Goal: Task Accomplishment & Management: Complete application form

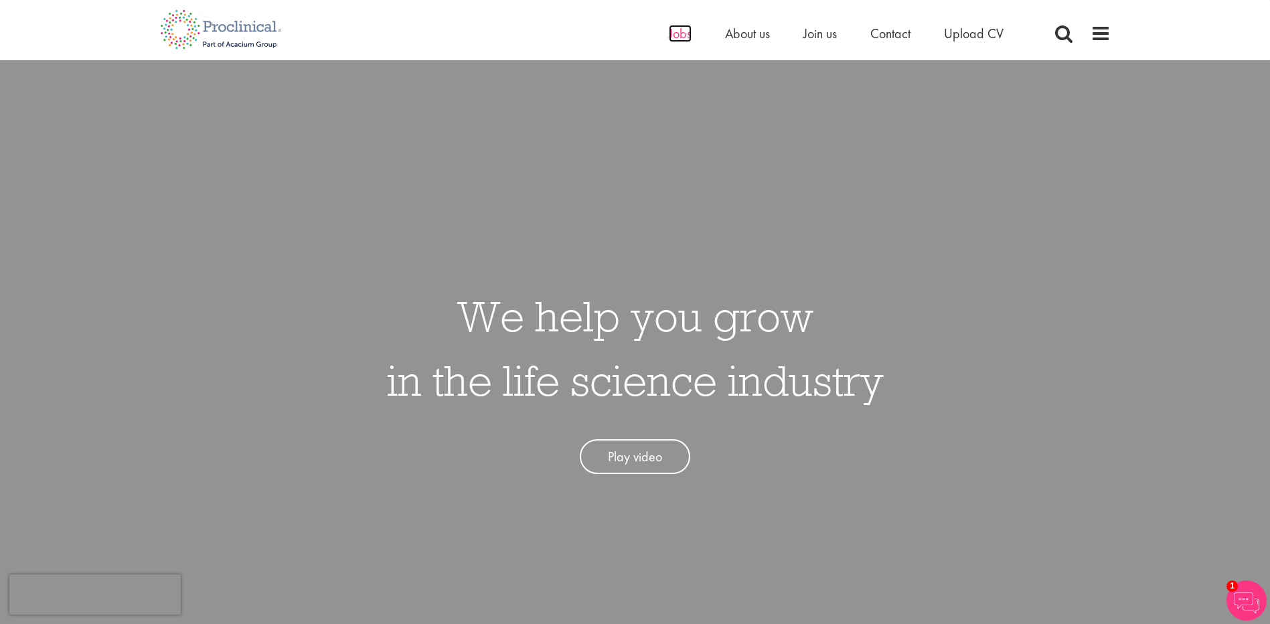
click at [682, 38] on span "Jobs" at bounding box center [680, 33] width 23 height 17
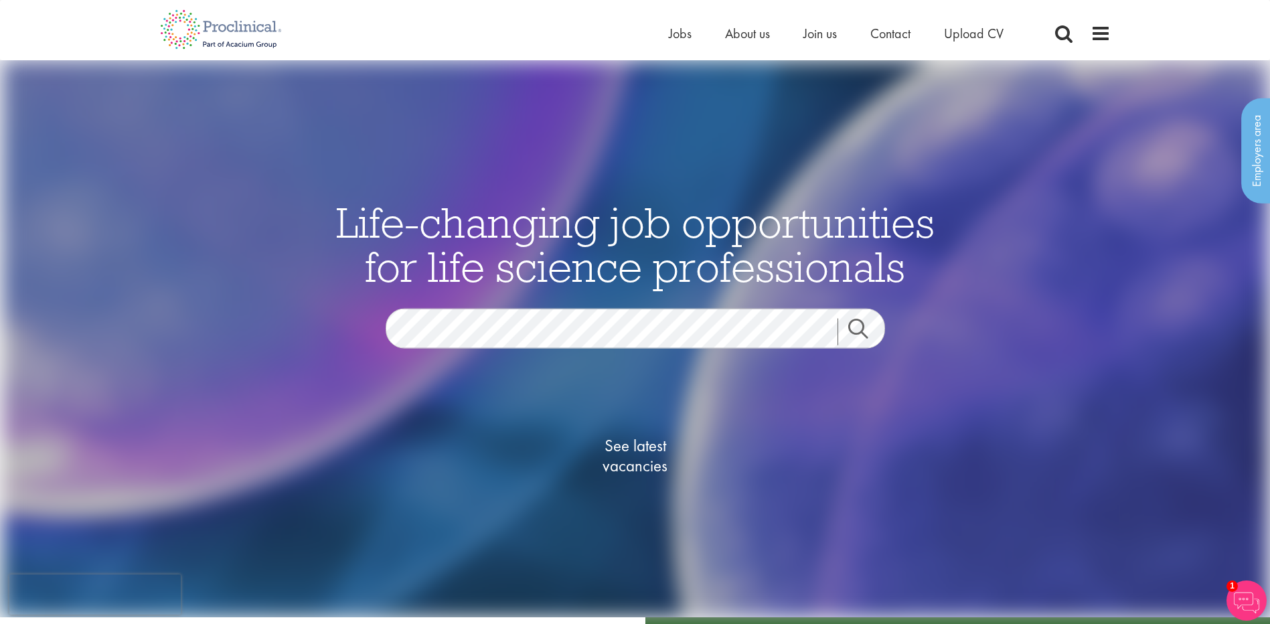
click at [854, 329] on link "Search" at bounding box center [866, 331] width 58 height 27
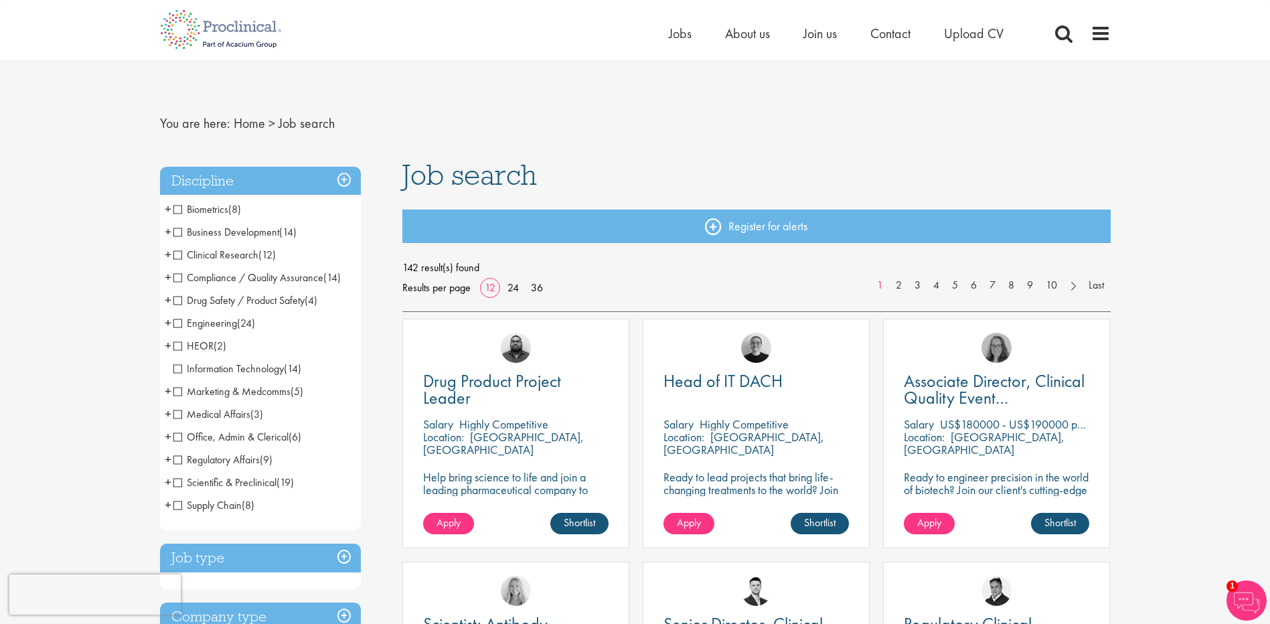
click at [176, 277] on span "Compliance / Quality Assurance" at bounding box center [248, 277] width 150 height 14
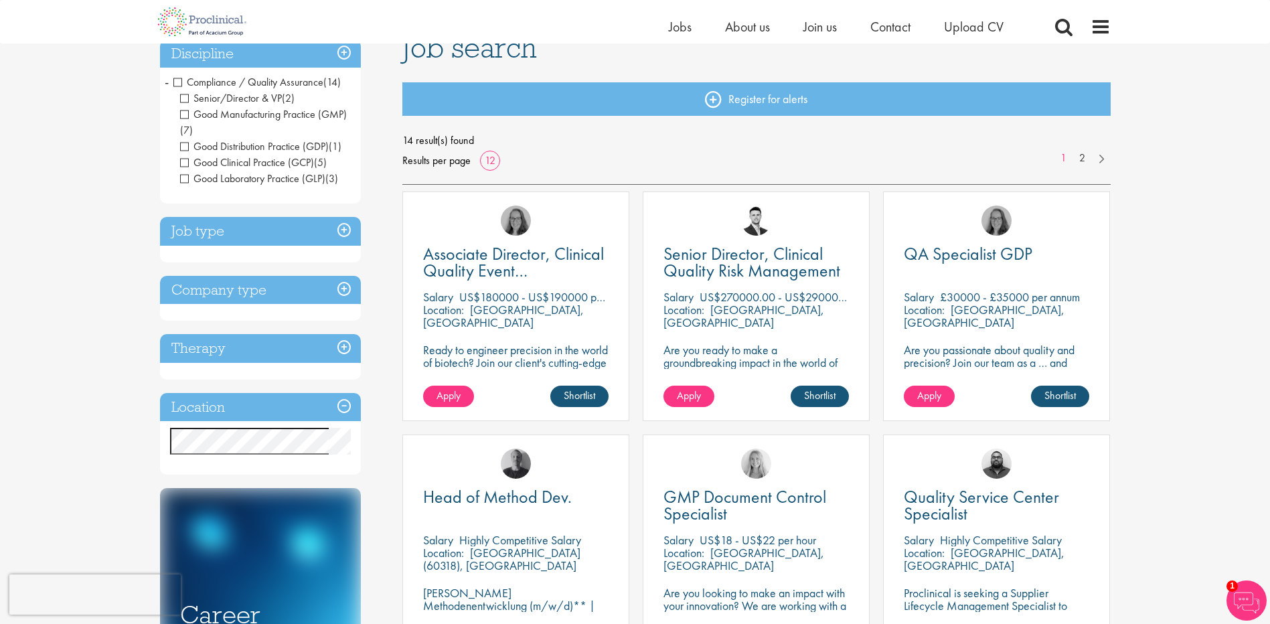
scroll to position [134, 0]
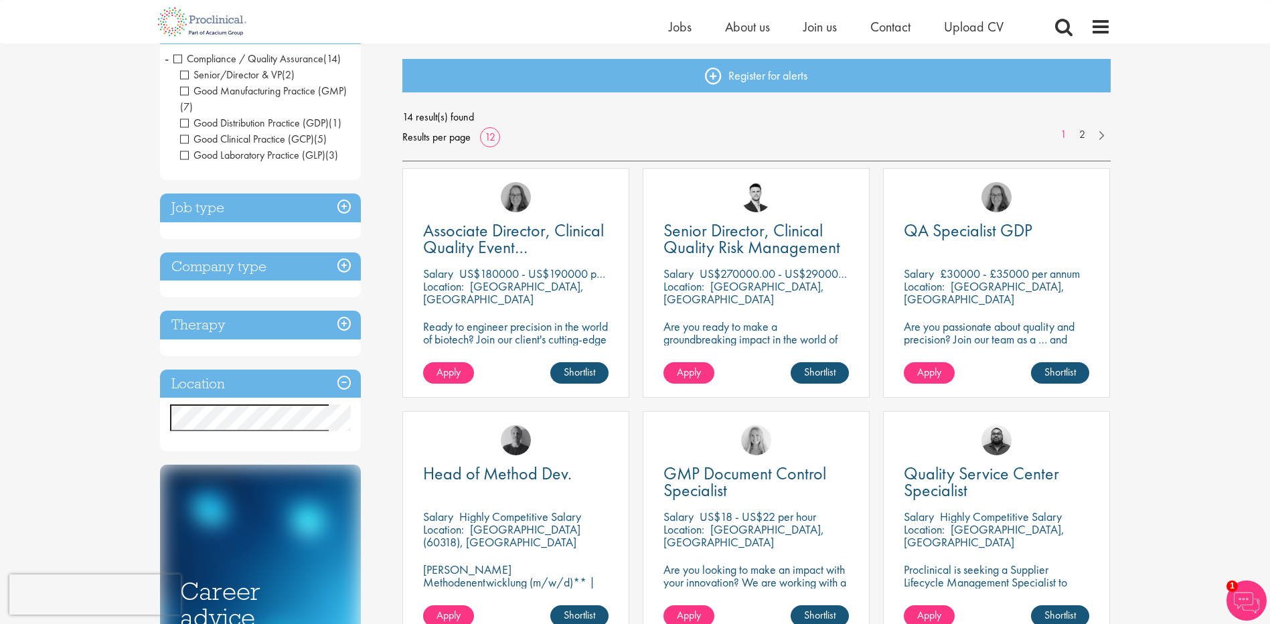
drag, startPoint x: 740, startPoint y: 275, endPoint x: 717, endPoint y: 275, distance: 22.8
click at [717, 275] on p "US$270000.00 - US$290000.00 per annum" at bounding box center [805, 273] width 212 height 15
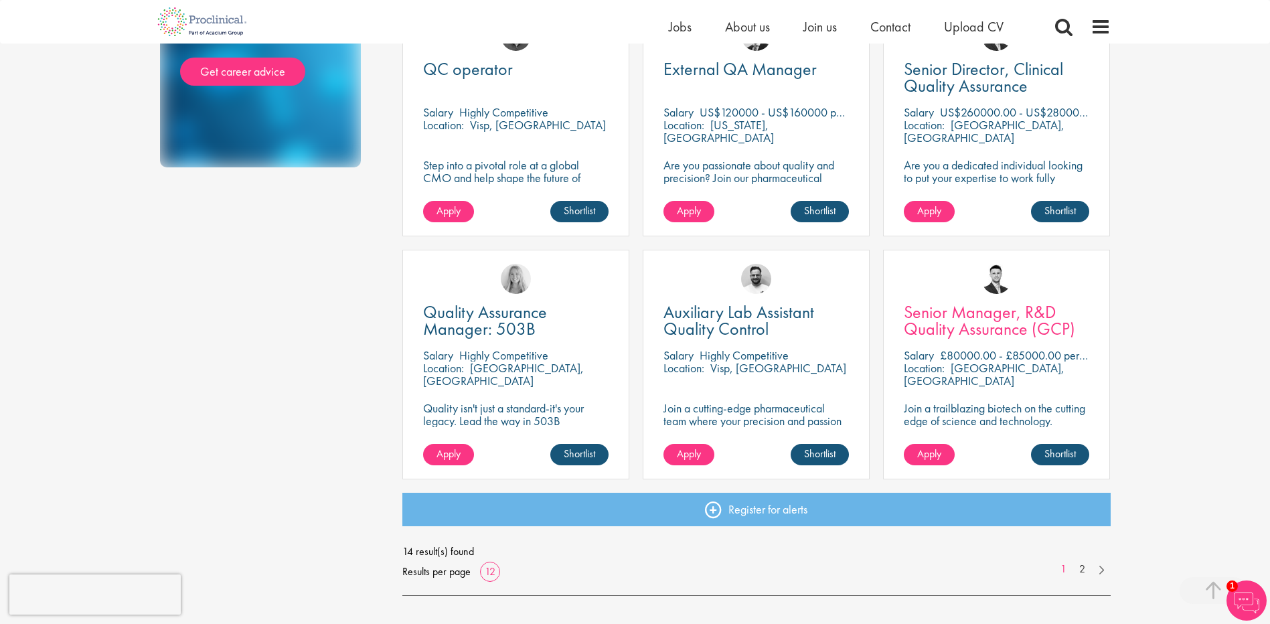
scroll to position [803, 0]
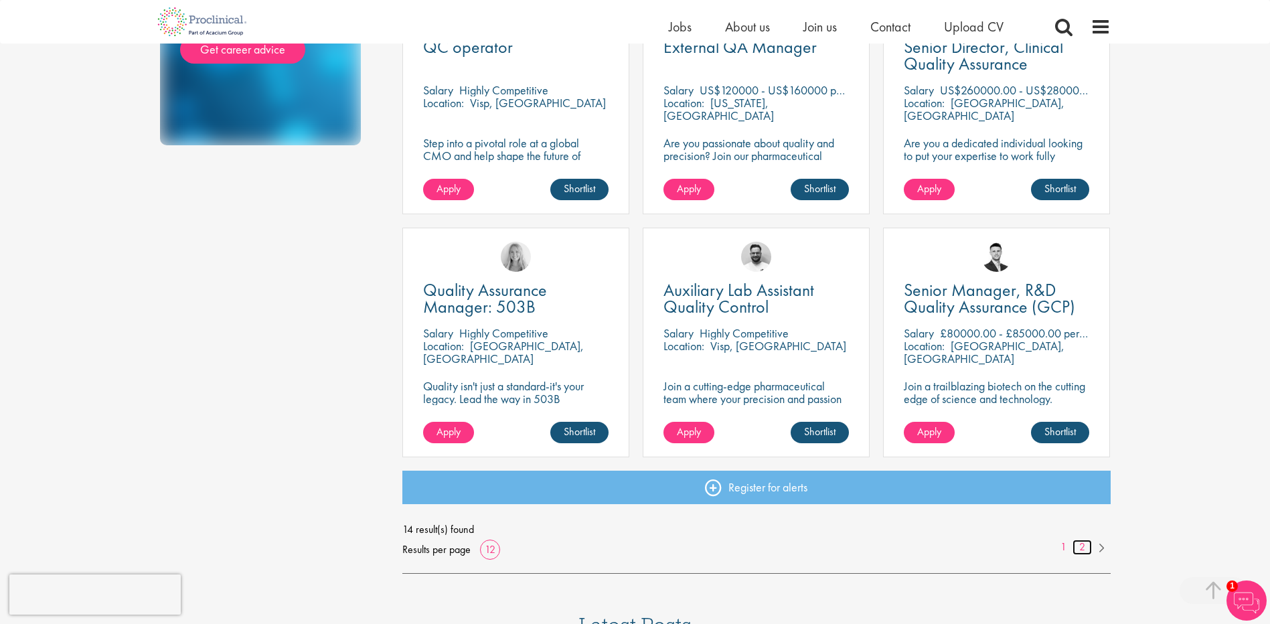
click at [1085, 547] on link "2" at bounding box center [1081, 546] width 19 height 15
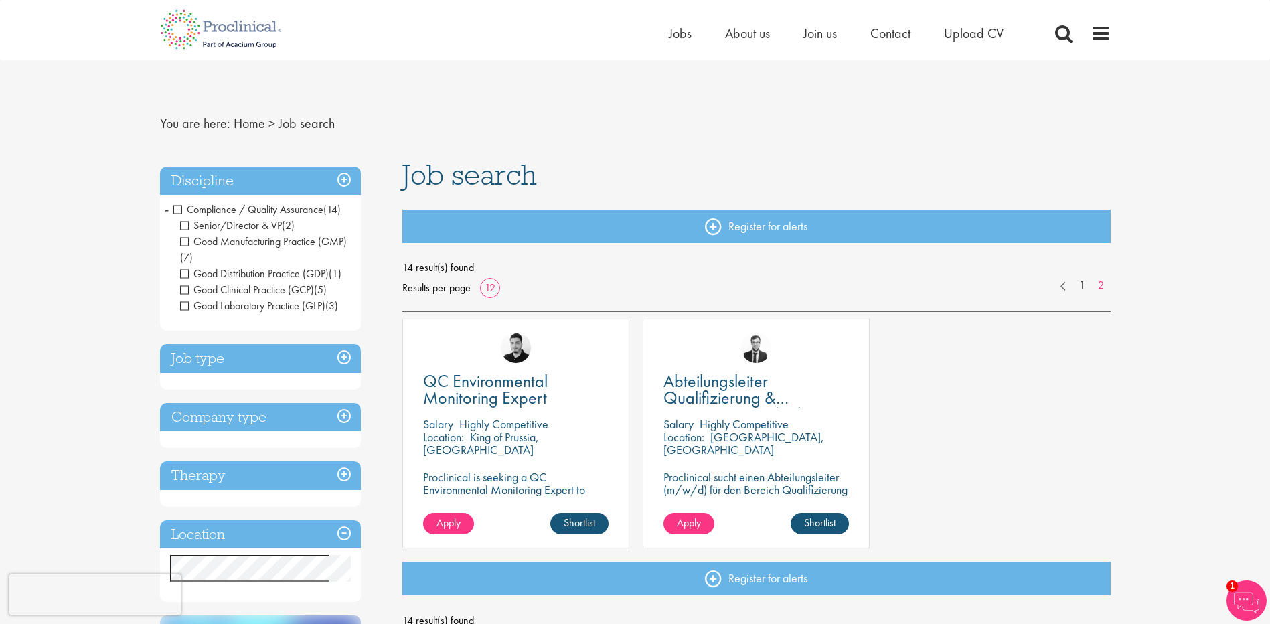
click at [180, 240] on span "Good Manufacturing Practice (GMP)" at bounding box center [263, 241] width 167 height 14
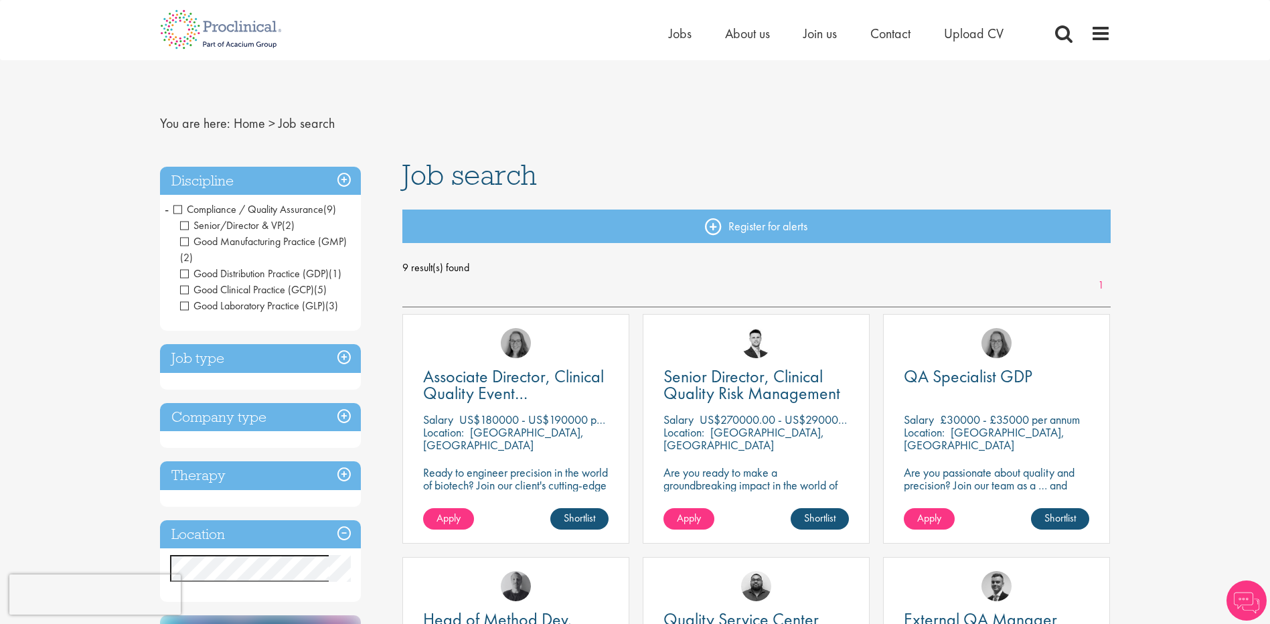
click at [183, 274] on span "Good Distribution Practice (GDP)" at bounding box center [254, 273] width 149 height 14
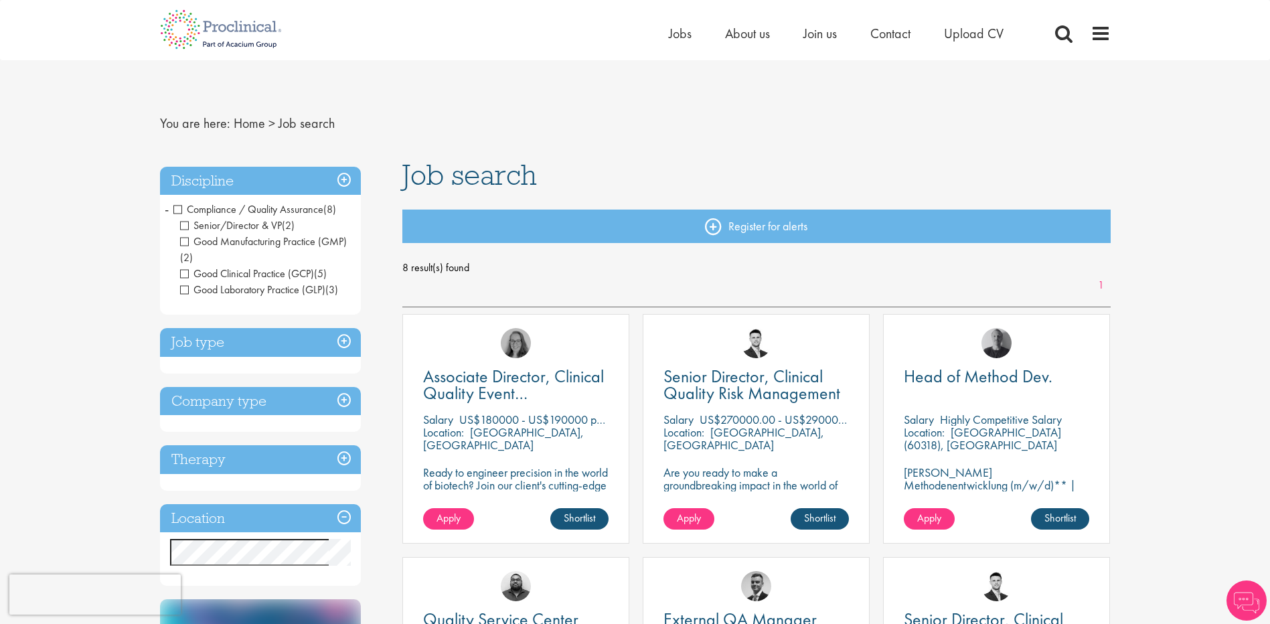
click at [182, 286] on span "Good Laboratory Practice (GLP)" at bounding box center [252, 289] width 145 height 14
click at [343, 185] on h3 "Discipline" at bounding box center [260, 181] width 201 height 29
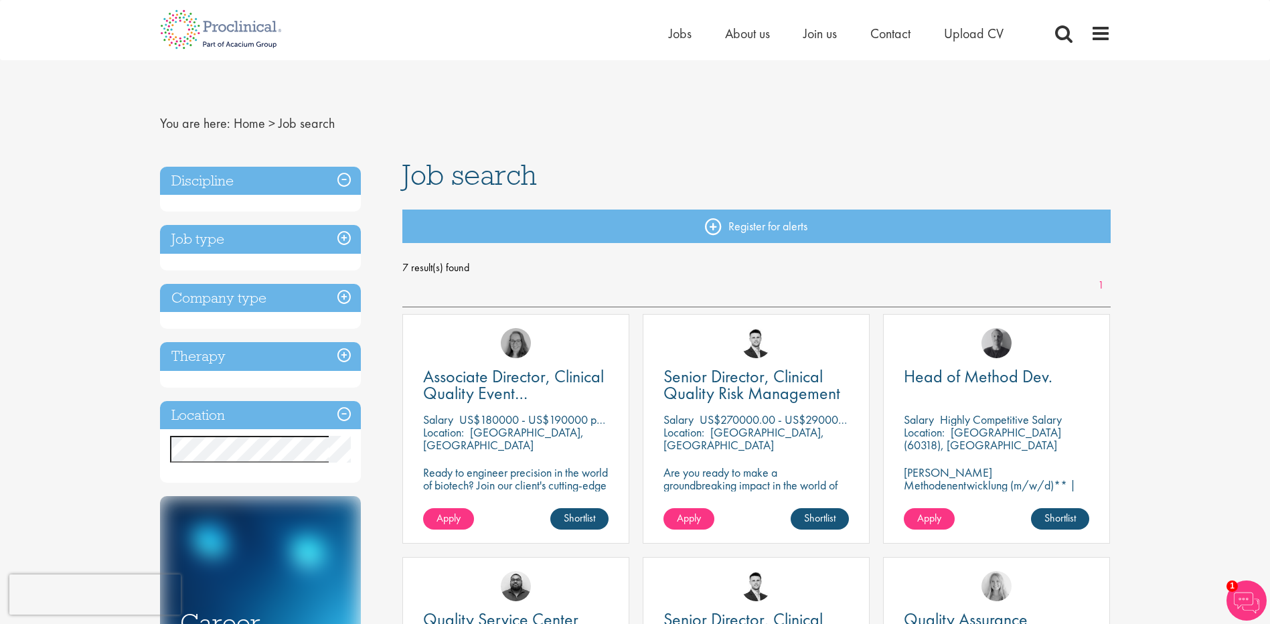
click at [343, 184] on h3 "Discipline" at bounding box center [260, 181] width 201 height 29
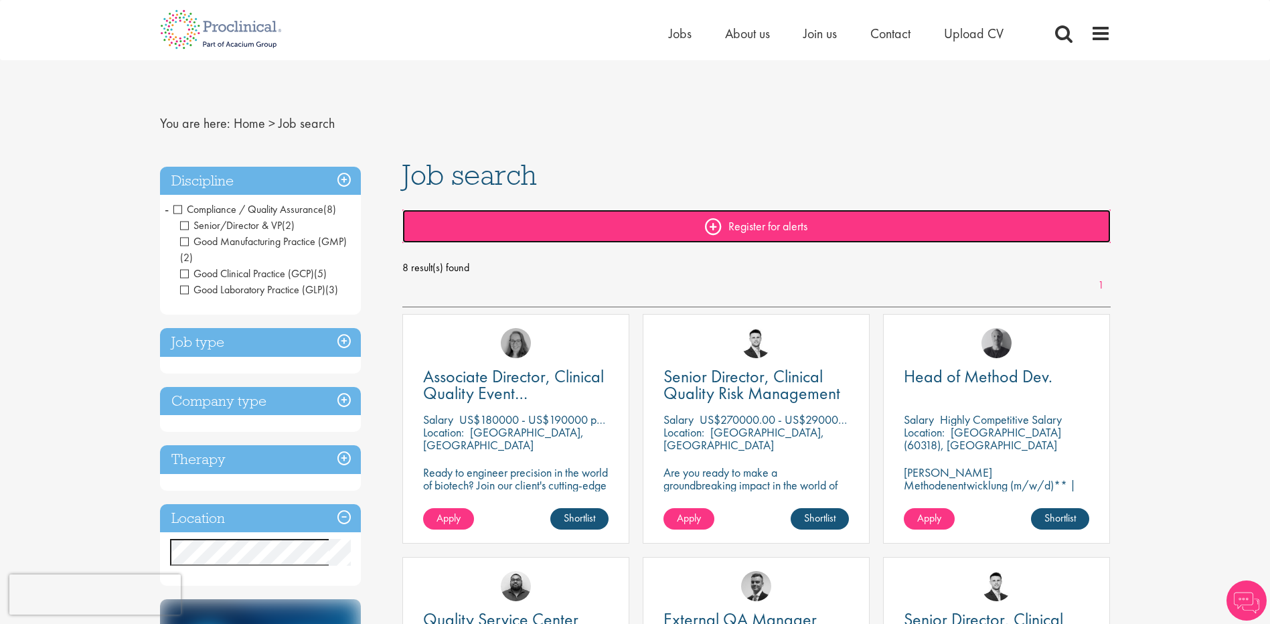
click at [717, 218] on link "Register for alerts" at bounding box center [756, 225] width 708 height 33
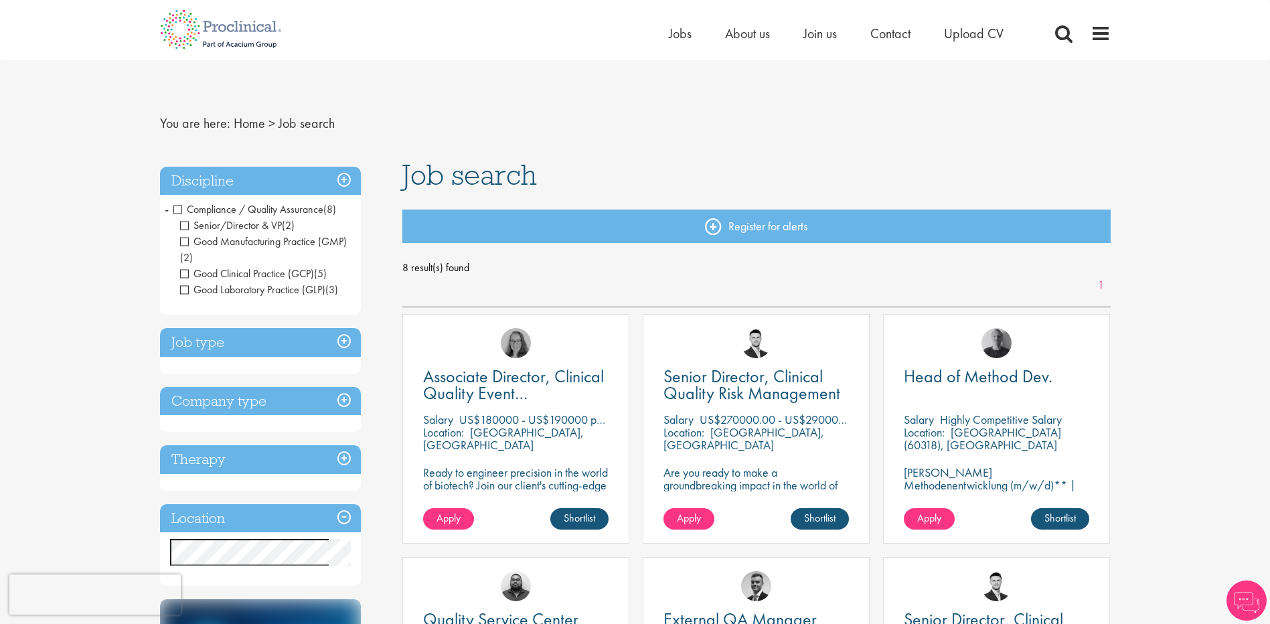
click at [309, 345] on h3 "Job type" at bounding box center [260, 342] width 201 height 29
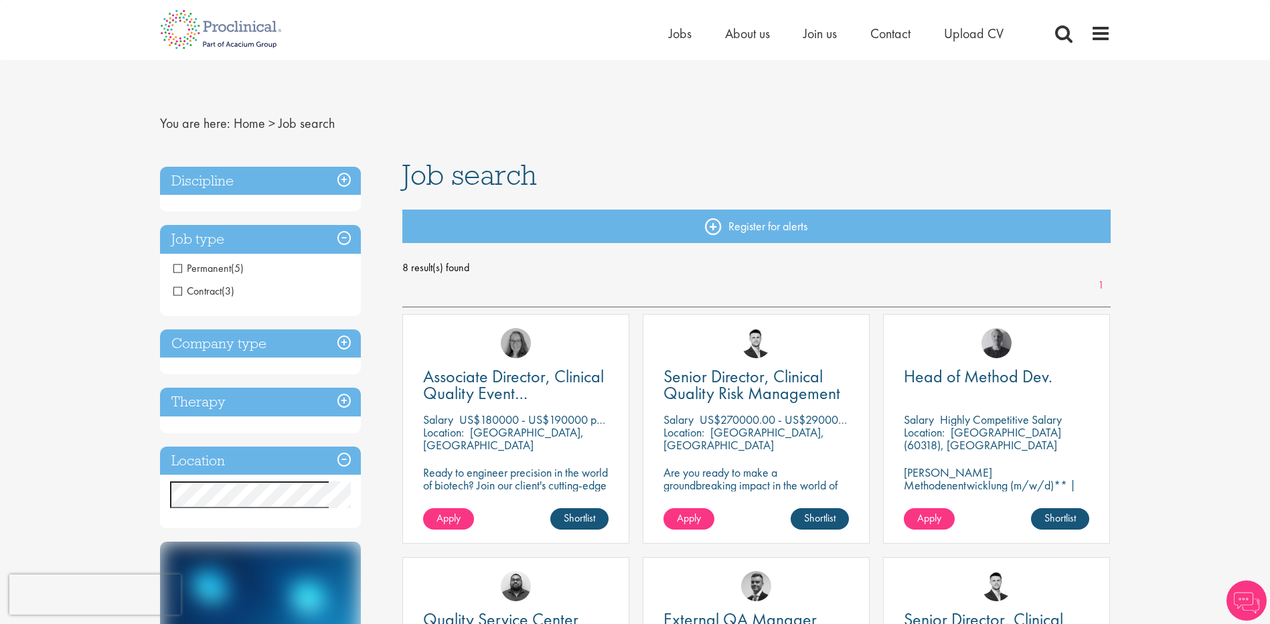
click at [309, 345] on h3 "Company type" at bounding box center [260, 343] width 201 height 29
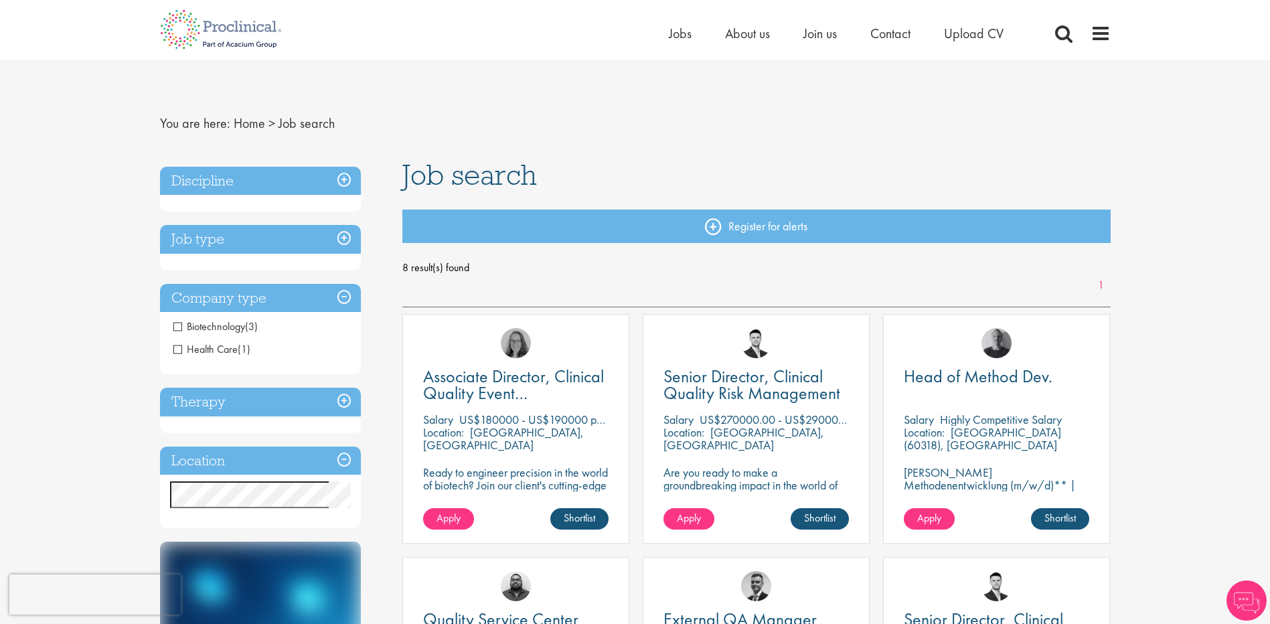
click at [290, 394] on h3 "Therapy" at bounding box center [260, 401] width 201 height 29
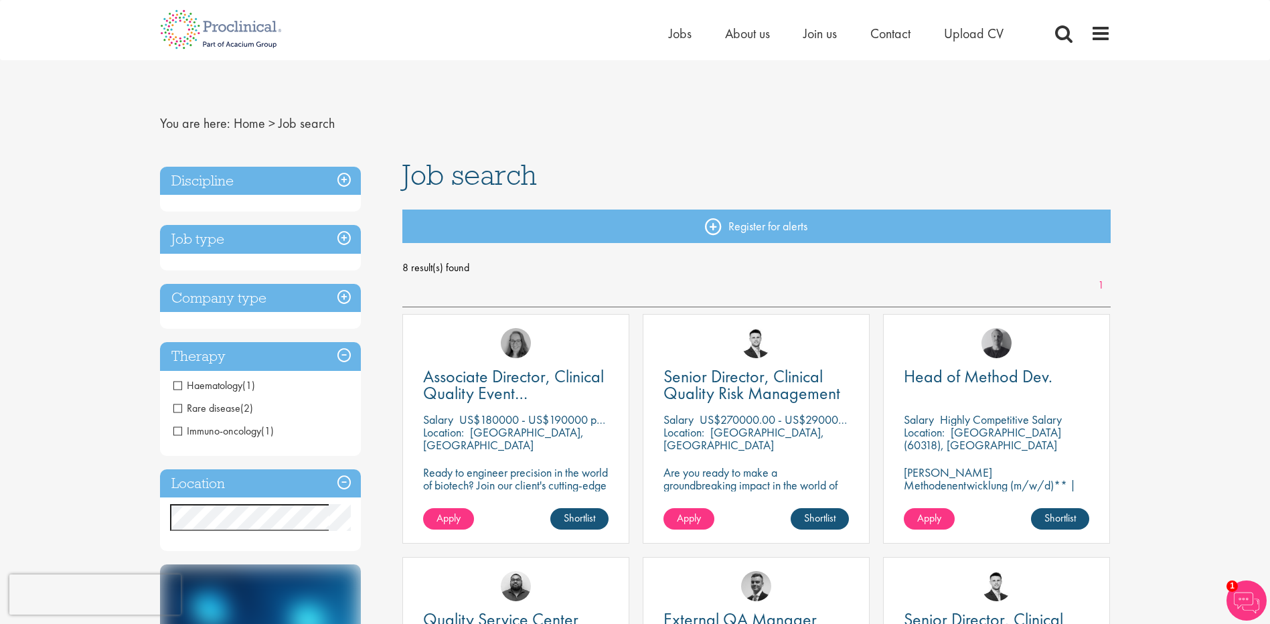
click at [193, 179] on h3 "Discipline" at bounding box center [260, 181] width 201 height 29
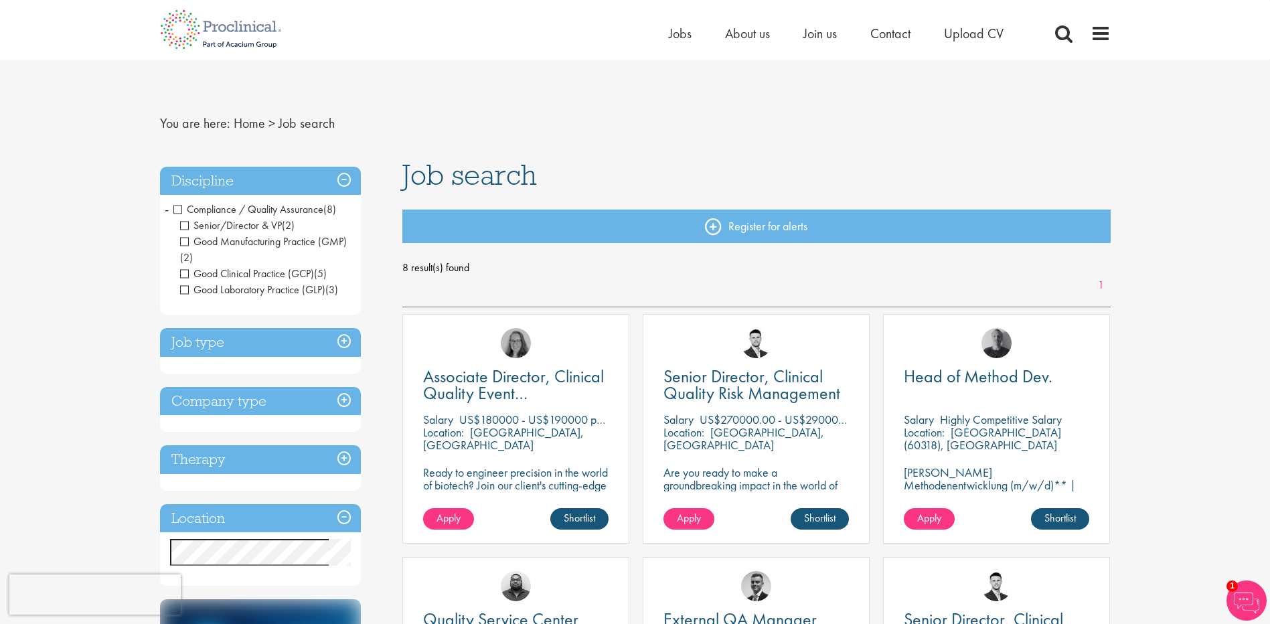
click at [183, 226] on span "Senior/Director & VP" at bounding box center [231, 225] width 102 height 14
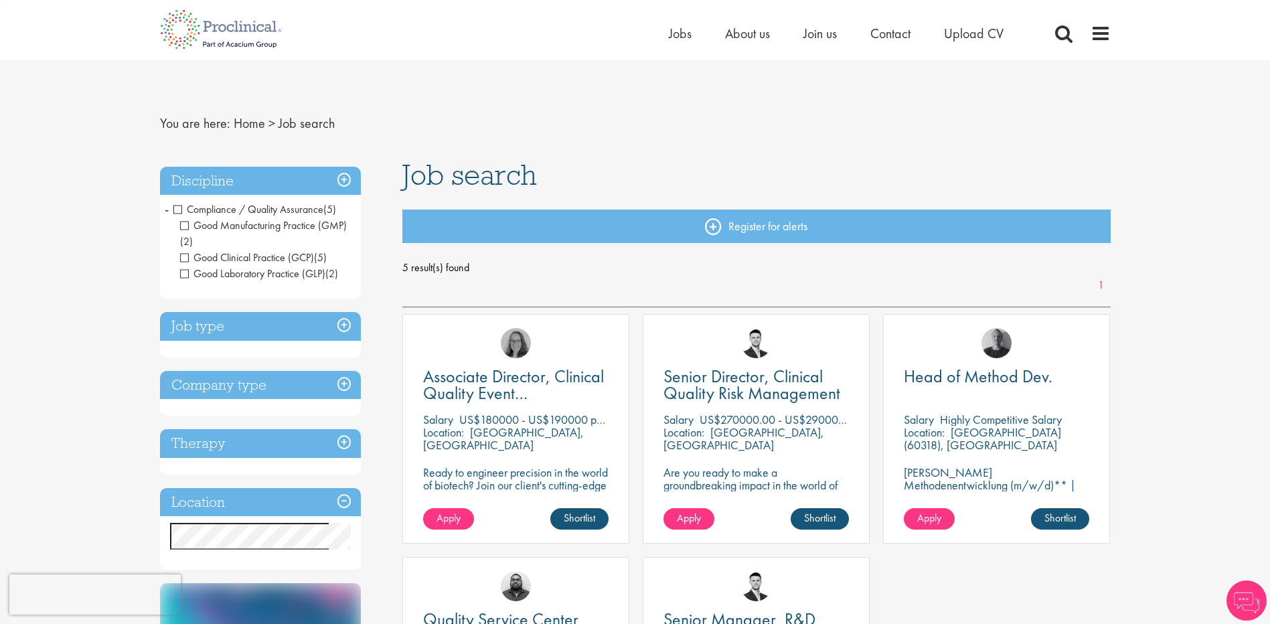
click at [184, 258] on span "Good Clinical Practice (GCP)" at bounding box center [247, 257] width 134 height 14
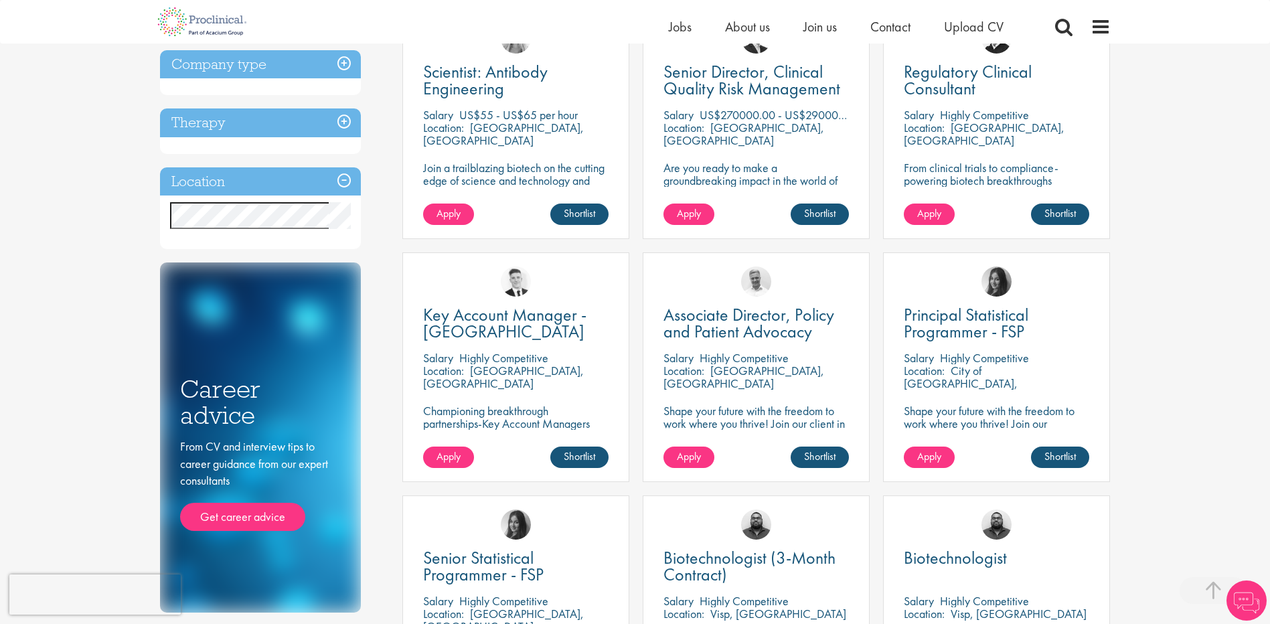
scroll to position [468, 0]
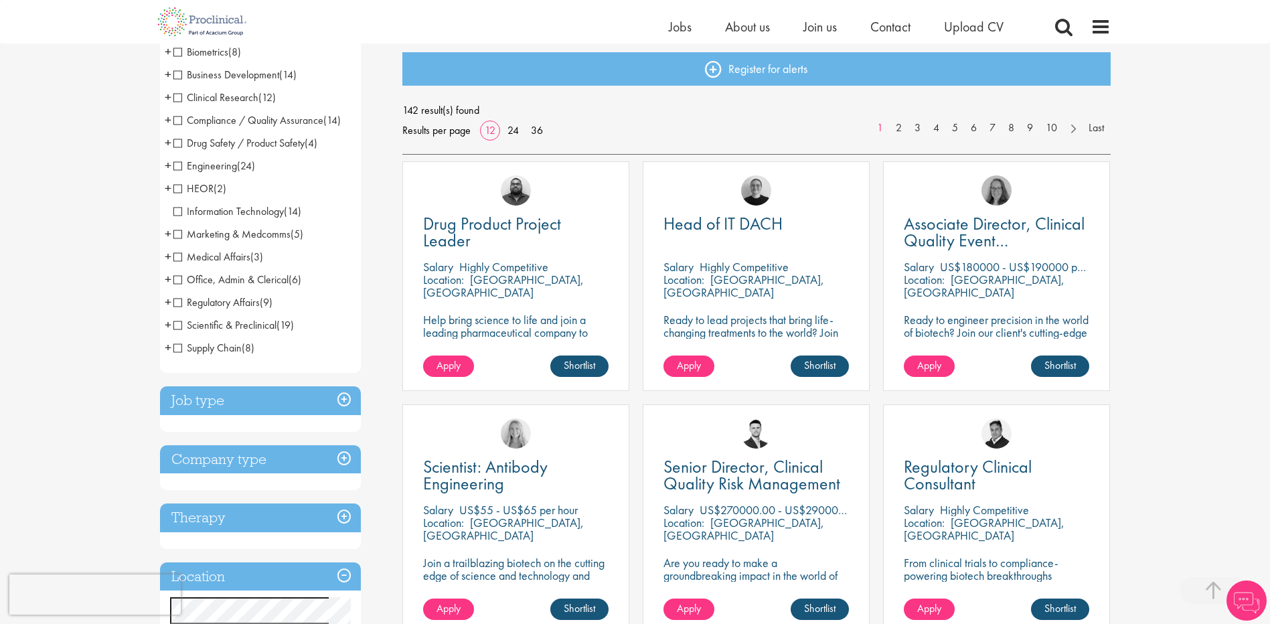
scroll to position [335, 0]
